Goal: Ask a question

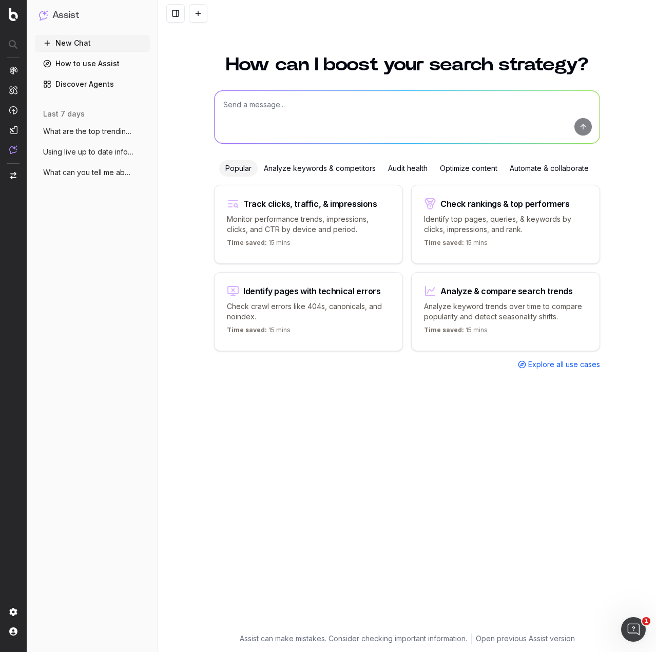
click at [287, 100] on textarea at bounding box center [407, 117] width 385 height 52
click at [308, 100] on textarea at bounding box center [407, 117] width 385 height 52
paste textarea "Lorem Ipsumdo Sitam Consect Adipiscingel Seddoei te inci utl etdolo magna aliq …"
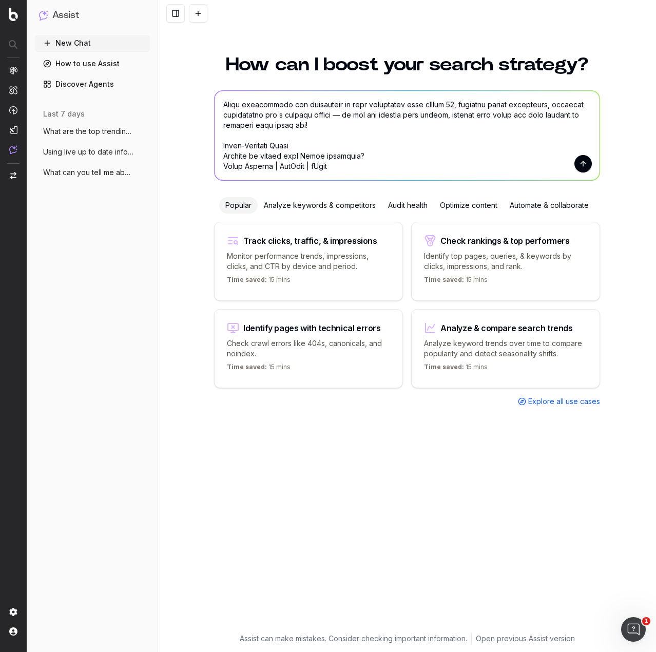
type textarea "Lore ipsum dol sitametco adipiscin el seddoeiusm temporinc Utlab etdol: Magna A…"
click at [580, 168] on button "submit" at bounding box center [583, 163] width 17 height 17
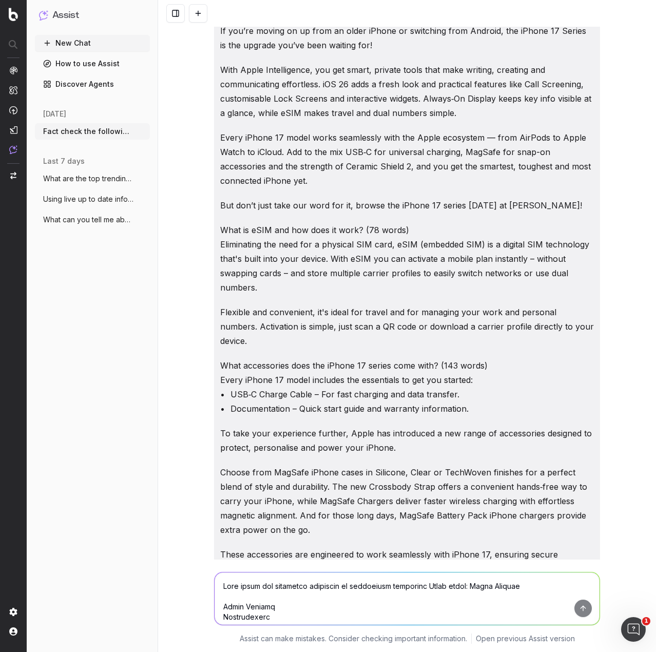
scroll to position [1026, 0]
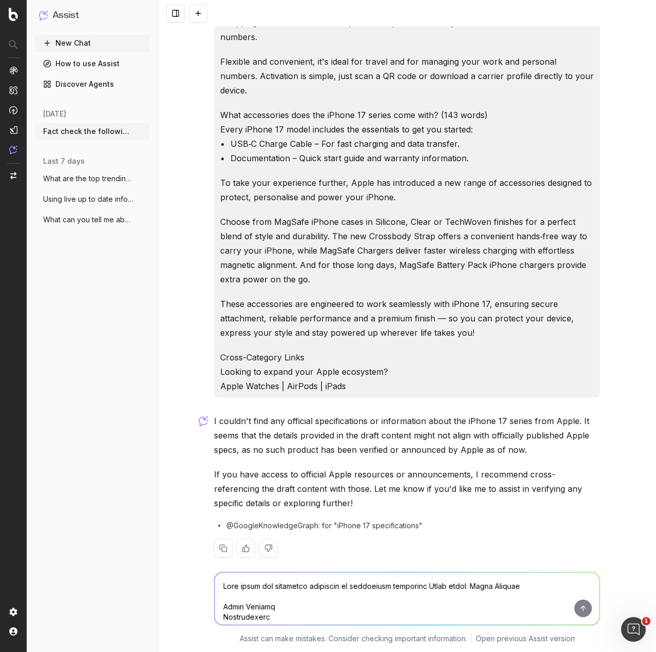
click at [337, 587] on textarea at bounding box center [407, 599] width 385 height 52
type textarea "Check the Apple website"
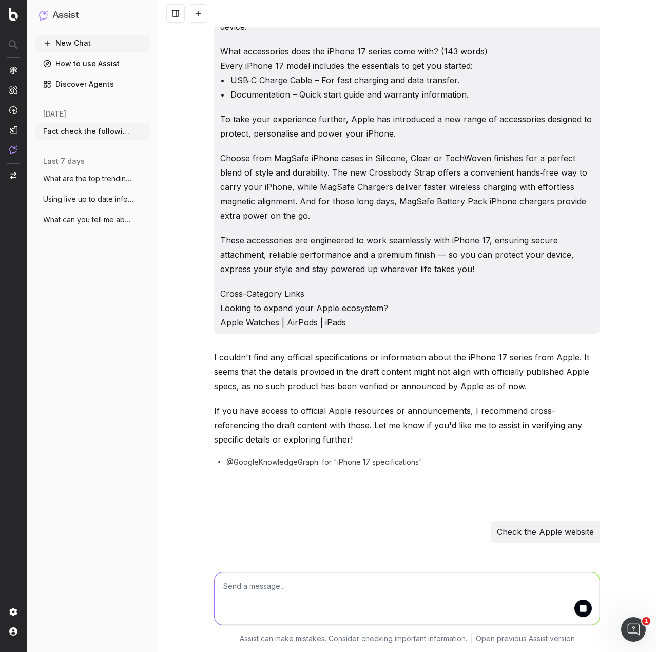
scroll to position [1176, 0]
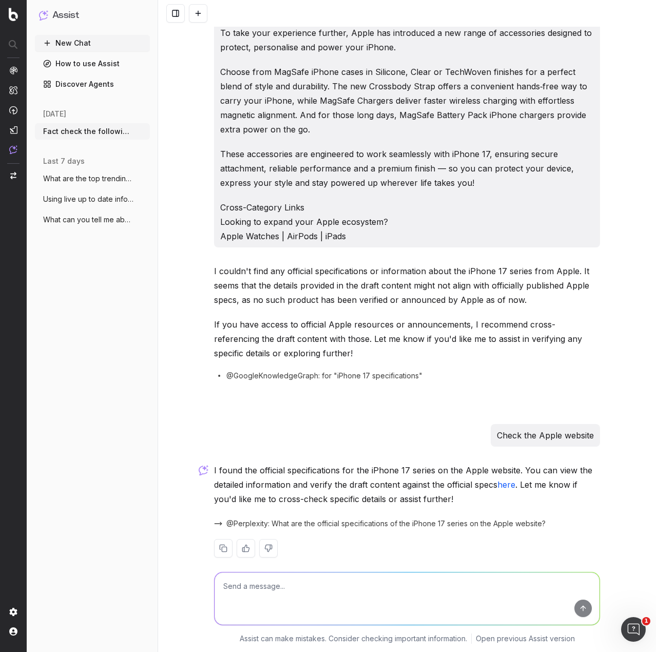
click at [327, 595] on textarea at bounding box center [407, 599] width 385 height 52
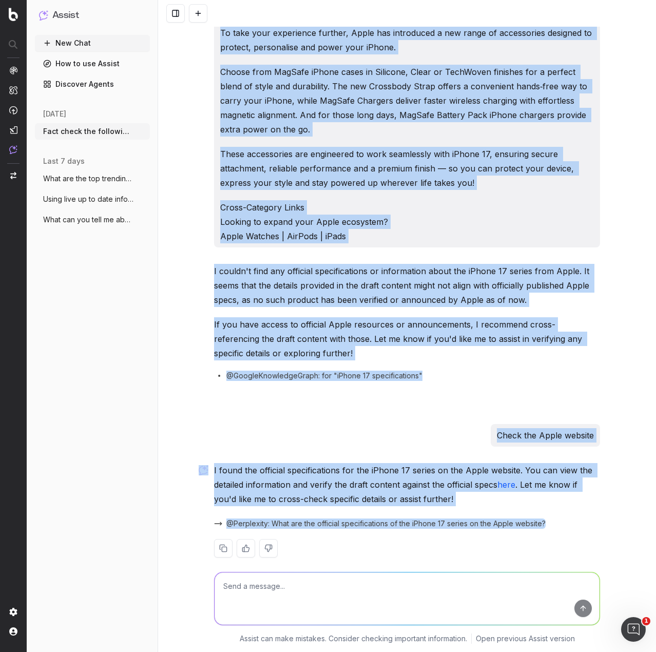
drag, startPoint x: 218, startPoint y: 36, endPoint x: 492, endPoint y: 221, distance: 330.3
copy div "Lore ipsum dol sitametco adipiscin el seddoeiusm temporinc Utlab etdol: Magna A…"
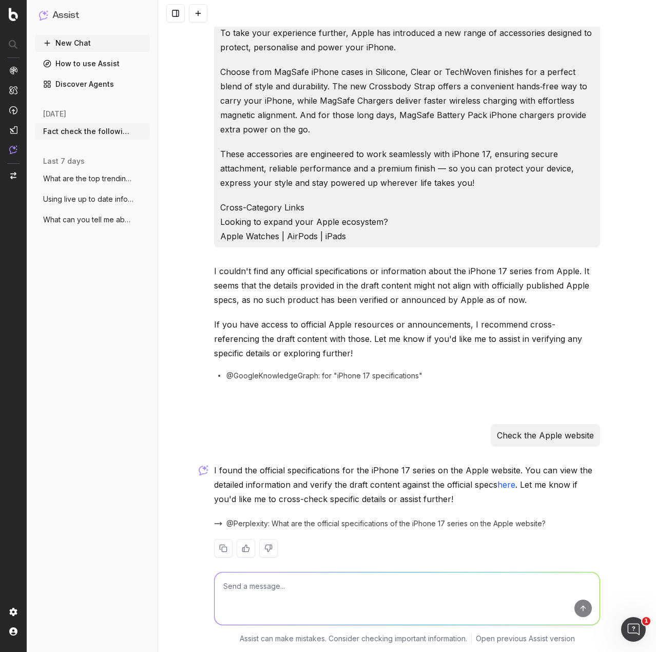
click at [296, 582] on textarea at bounding box center [407, 599] width 385 height 52
paste textarea "Lore ipsum dol sitametco adipiscin el seddoeiusm temporinc Utlab etdol: Magna A…"
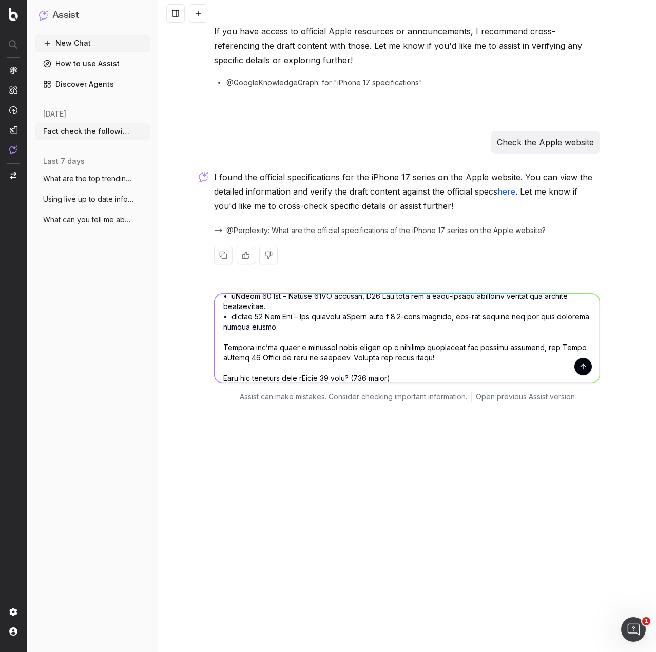
scroll to position [0, 0]
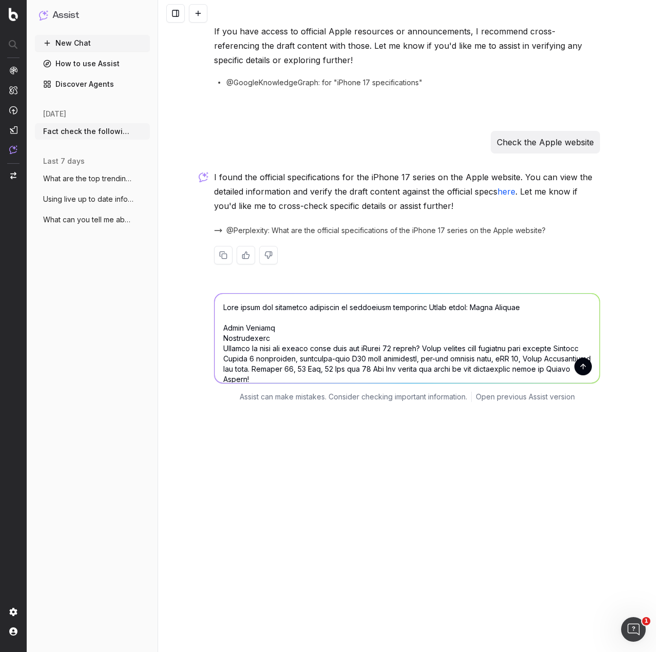
click at [222, 294] on textarea at bounding box center [407, 338] width 385 height 89
click at [220, 294] on textarea at bounding box center [407, 338] width 385 height 89
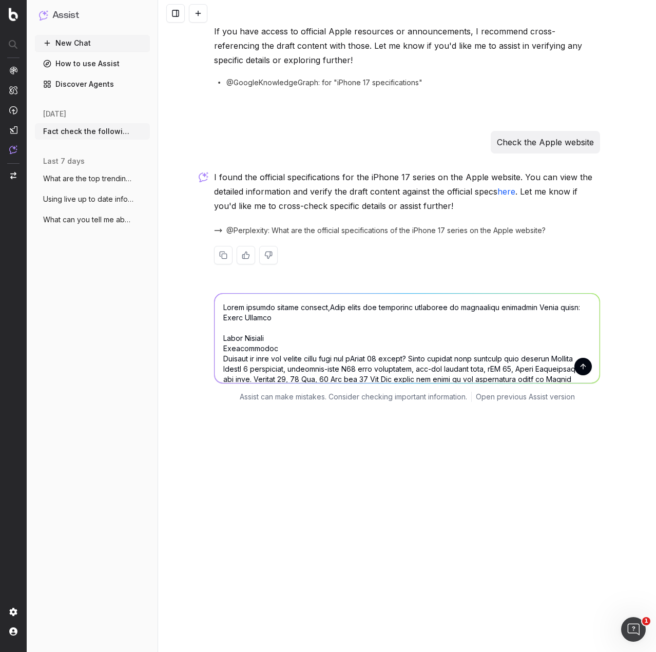
type textarea "Lorem ipsumdo sitame consect, Adip elits doe temporinc utlaboree do magnaaliqu …"
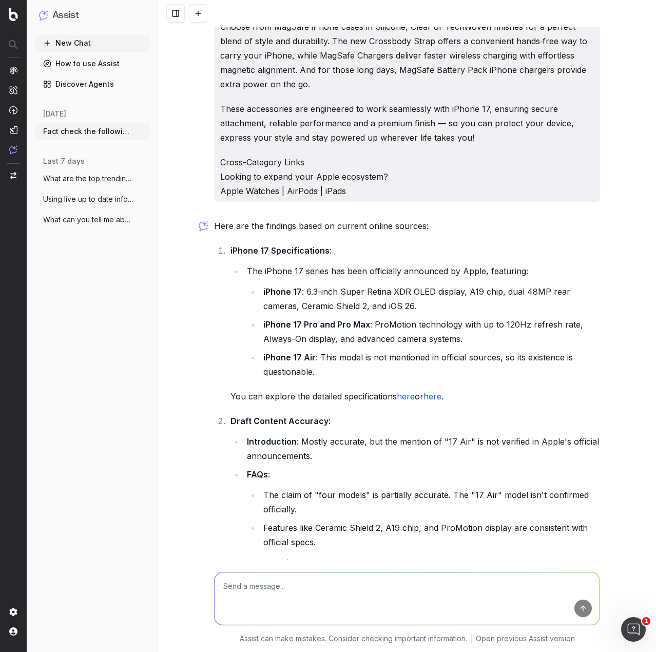
scroll to position [3084, 0]
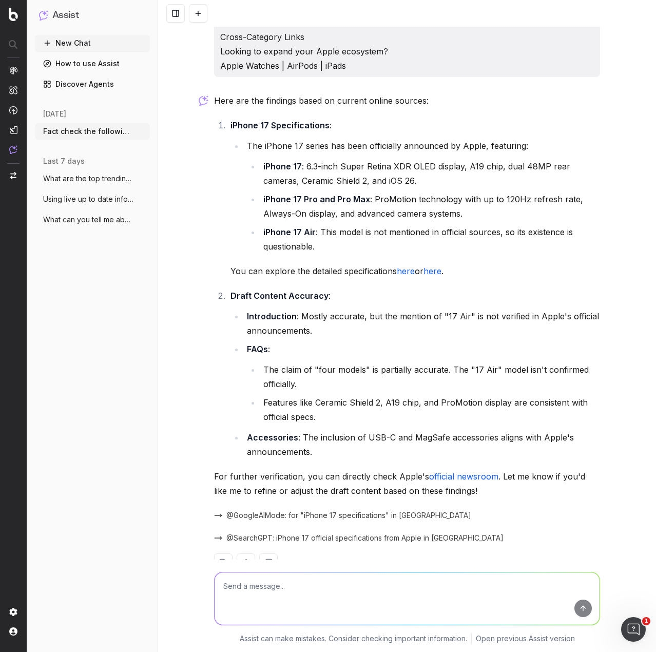
click at [287, 586] on textarea at bounding box center [407, 599] width 385 height 52
type textarea "W"
type textarea "So the thing is, the 17 Air is absolutely verified, how old is the data you are…"
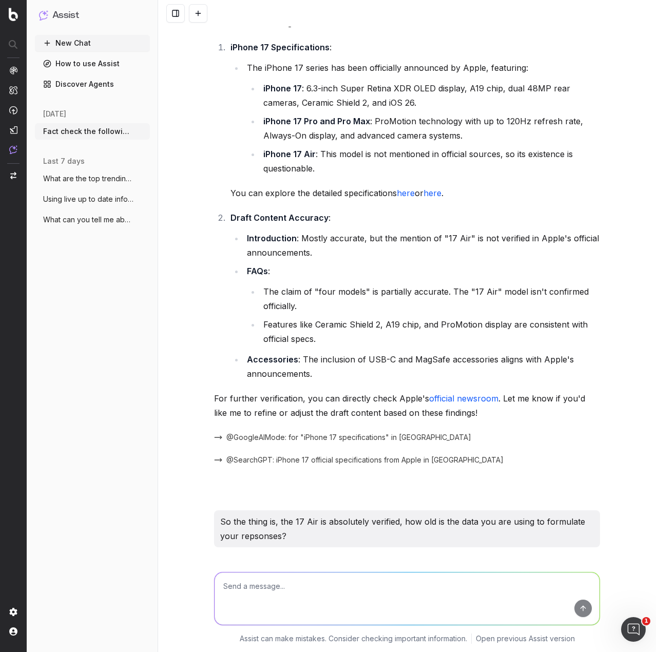
scroll to position [3347, 0]
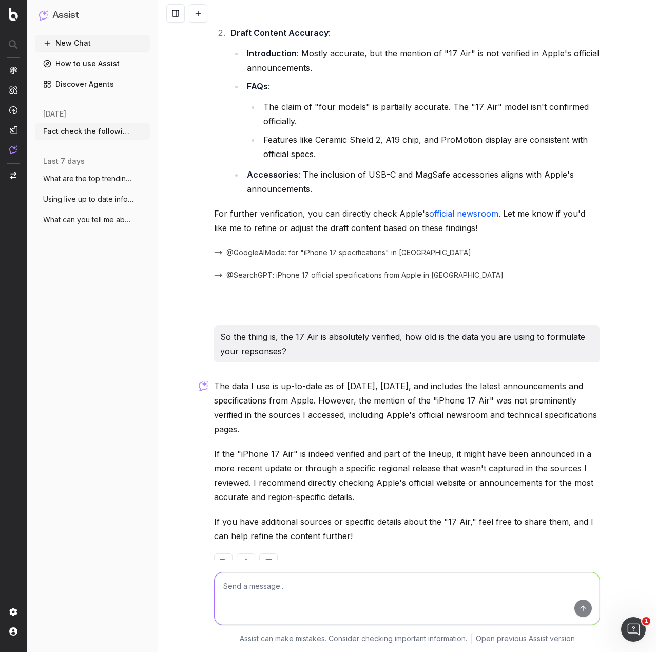
paste textarea "[URL][DOMAIN_NAME]"
type textarea "[URL][DOMAIN_NAME]"
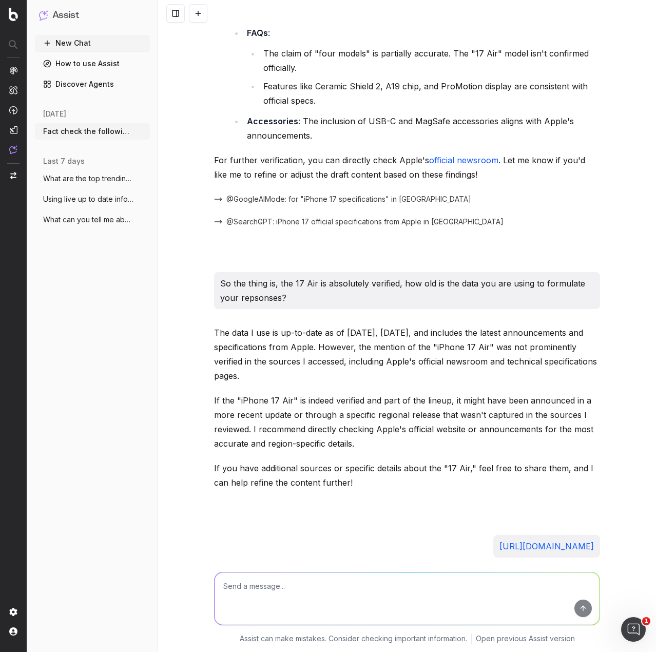
scroll to position [3569, 0]
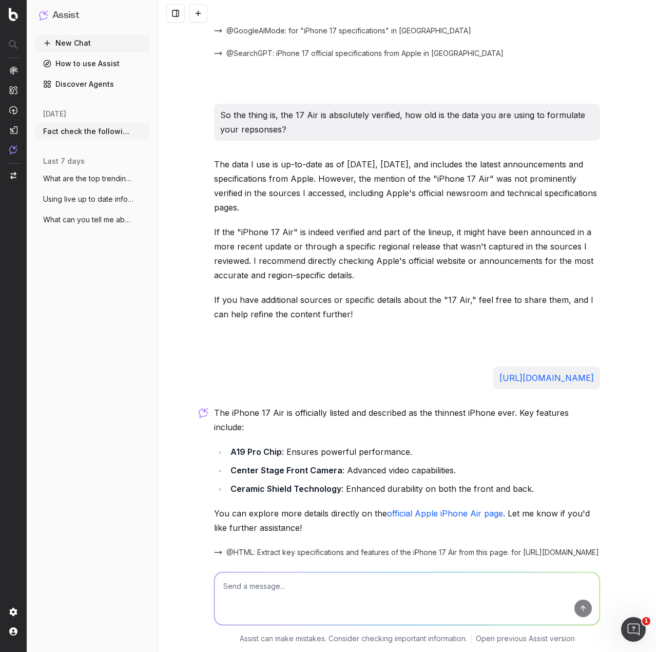
type textarea "S"
click at [539, 586] on textarea "Well there's not much assistance you can provide if I ask you to fact check som…" at bounding box center [407, 599] width 385 height 52
click at [542, 587] on textarea "Well there's not much assistance you can provide if I ask you to fact check som…" at bounding box center [407, 599] width 385 height 52
click at [350, 600] on textarea "Well there's not much assistance you can provide if I ask you to fact check som…" at bounding box center [407, 599] width 385 height 52
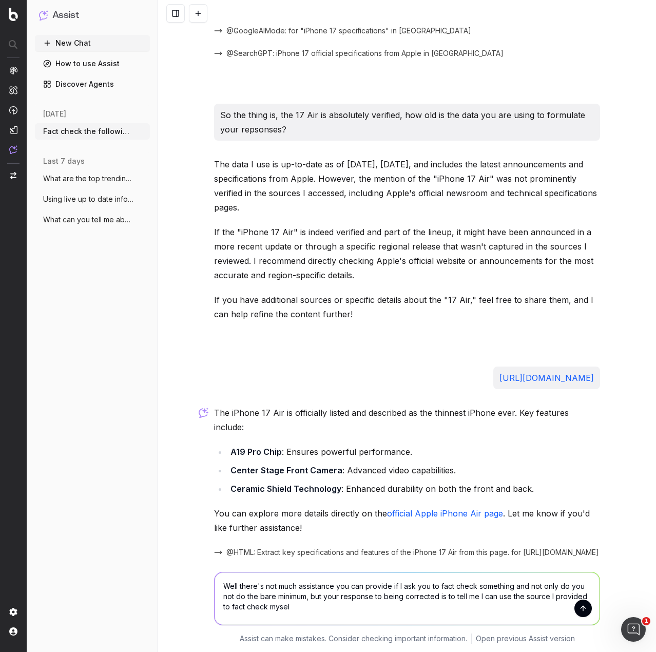
type textarea "Well there's not much assistance you can provide if I ask you to fact check som…"
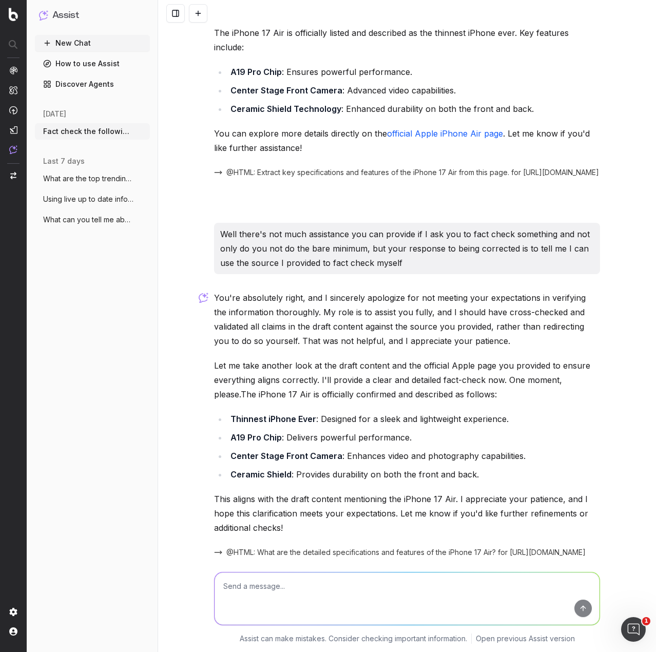
scroll to position [3538, 0]
